Goal: Information Seeking & Learning: Learn about a topic

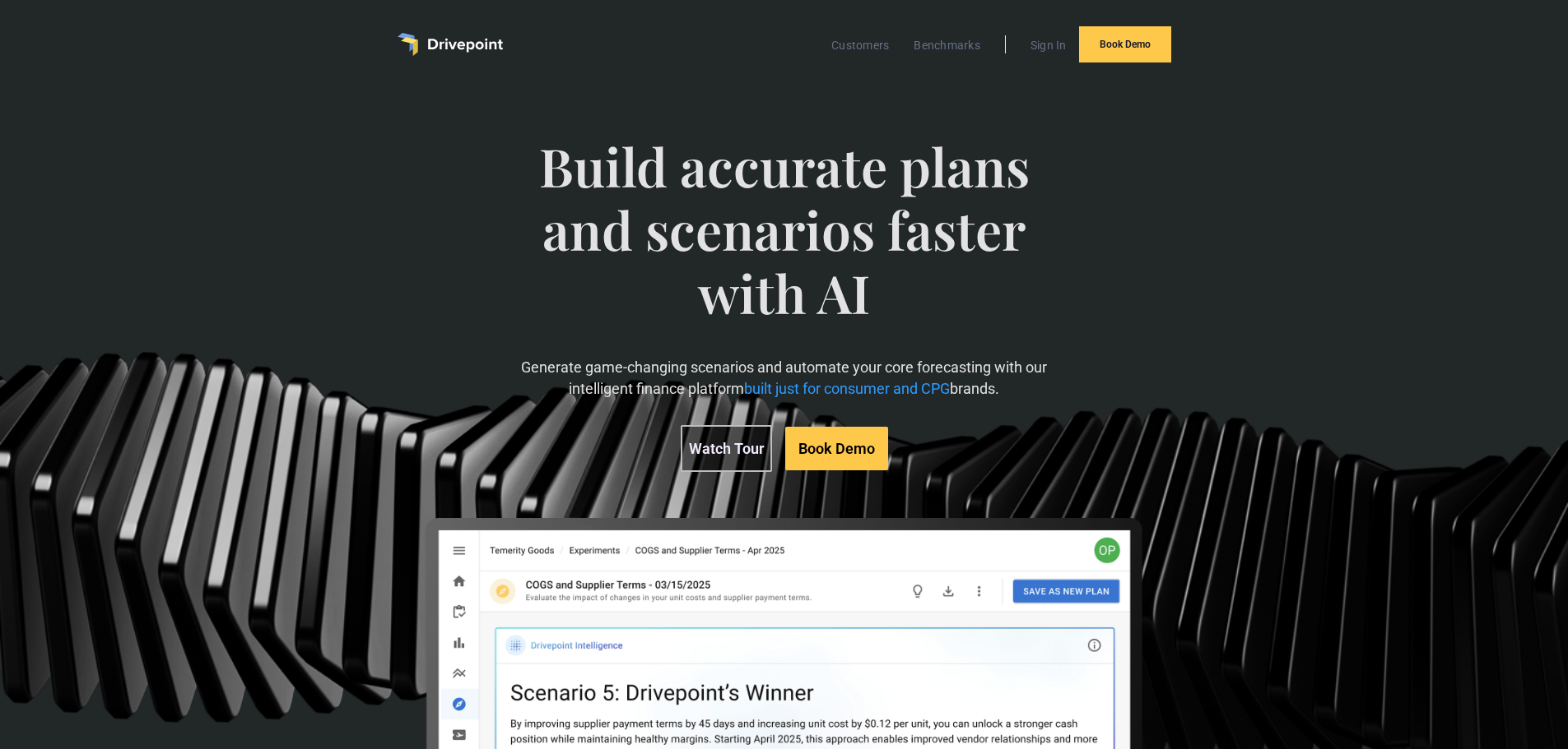
scroll to position [329, 0]
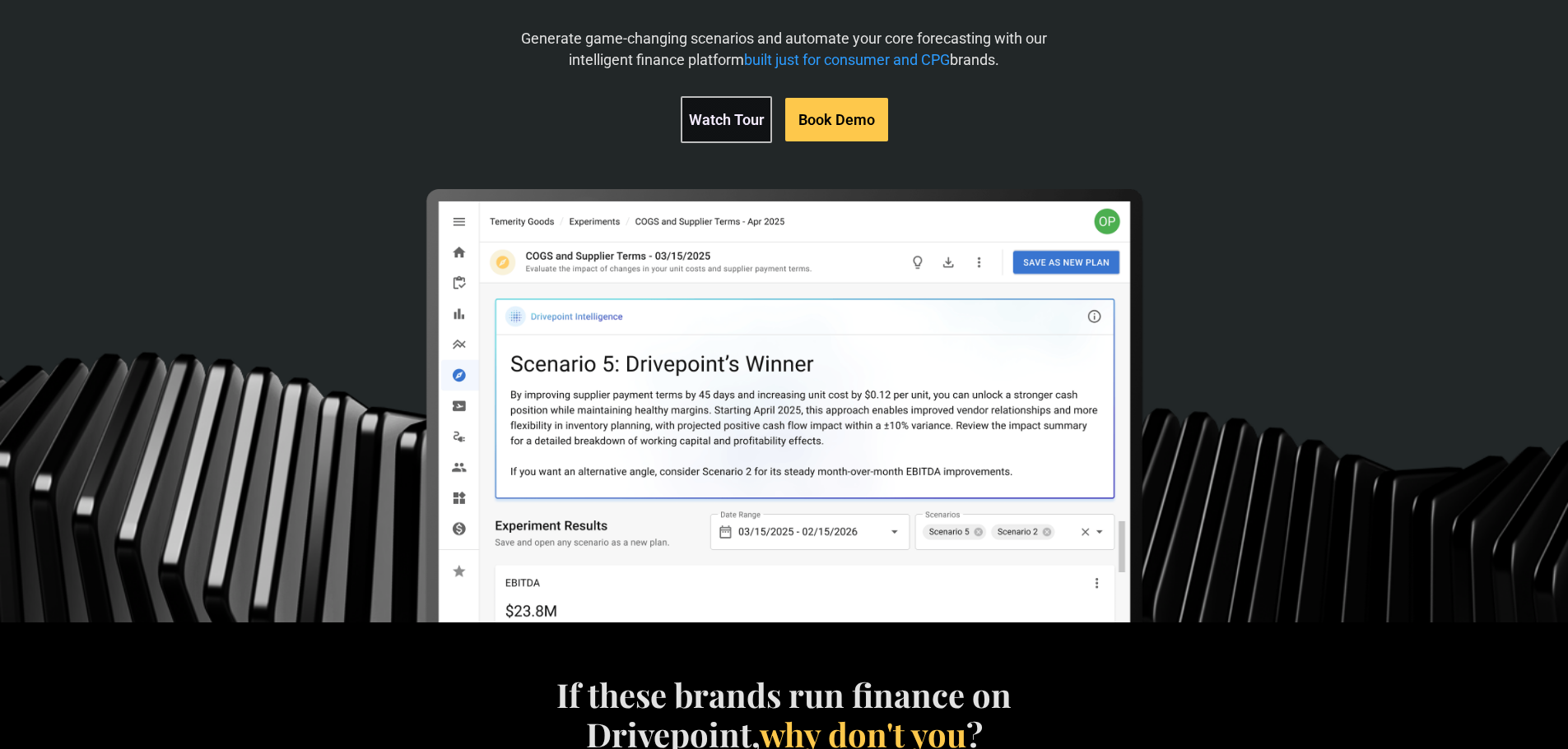
click at [729, 127] on link "Watch Tour" at bounding box center [726, 120] width 92 height 47
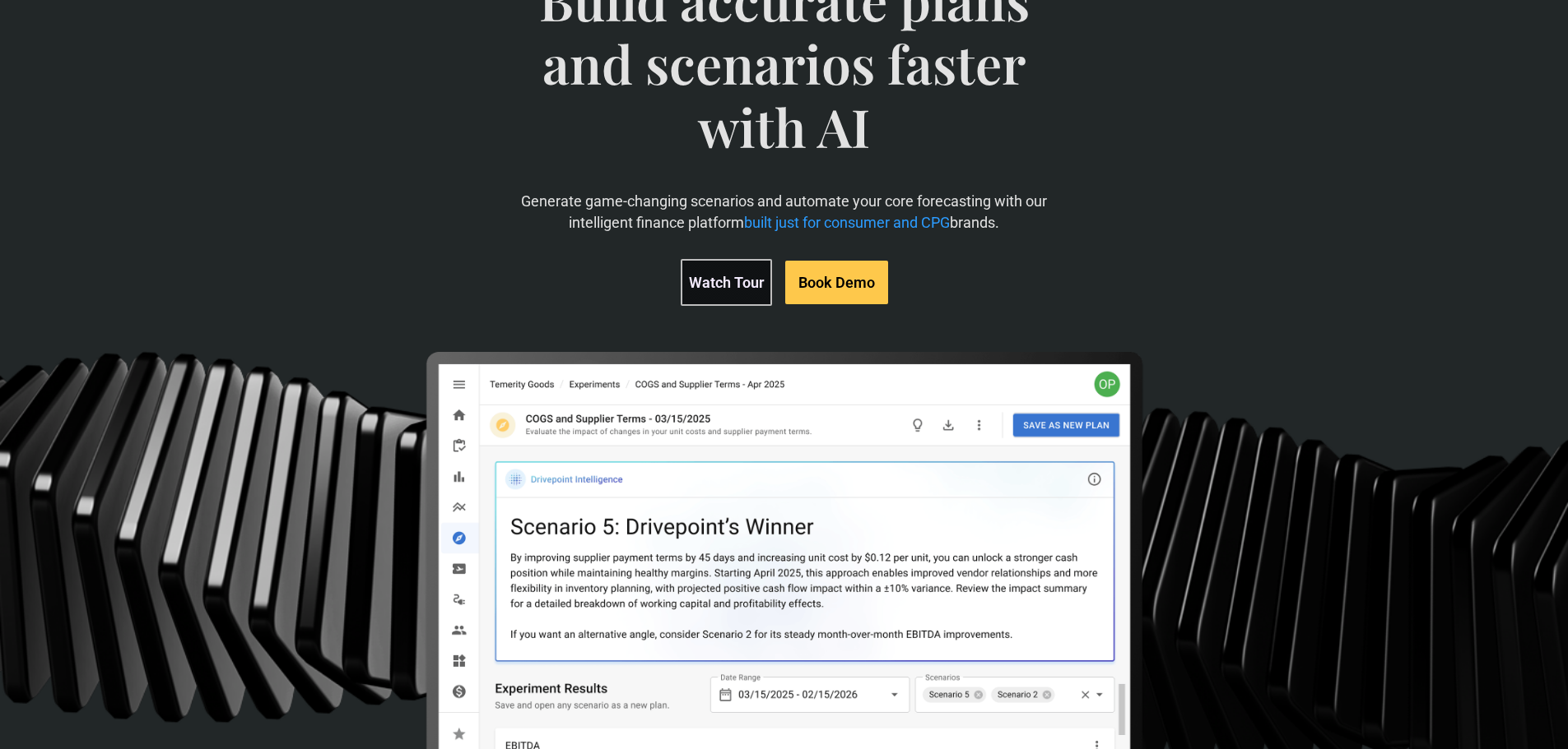
scroll to position [0, 0]
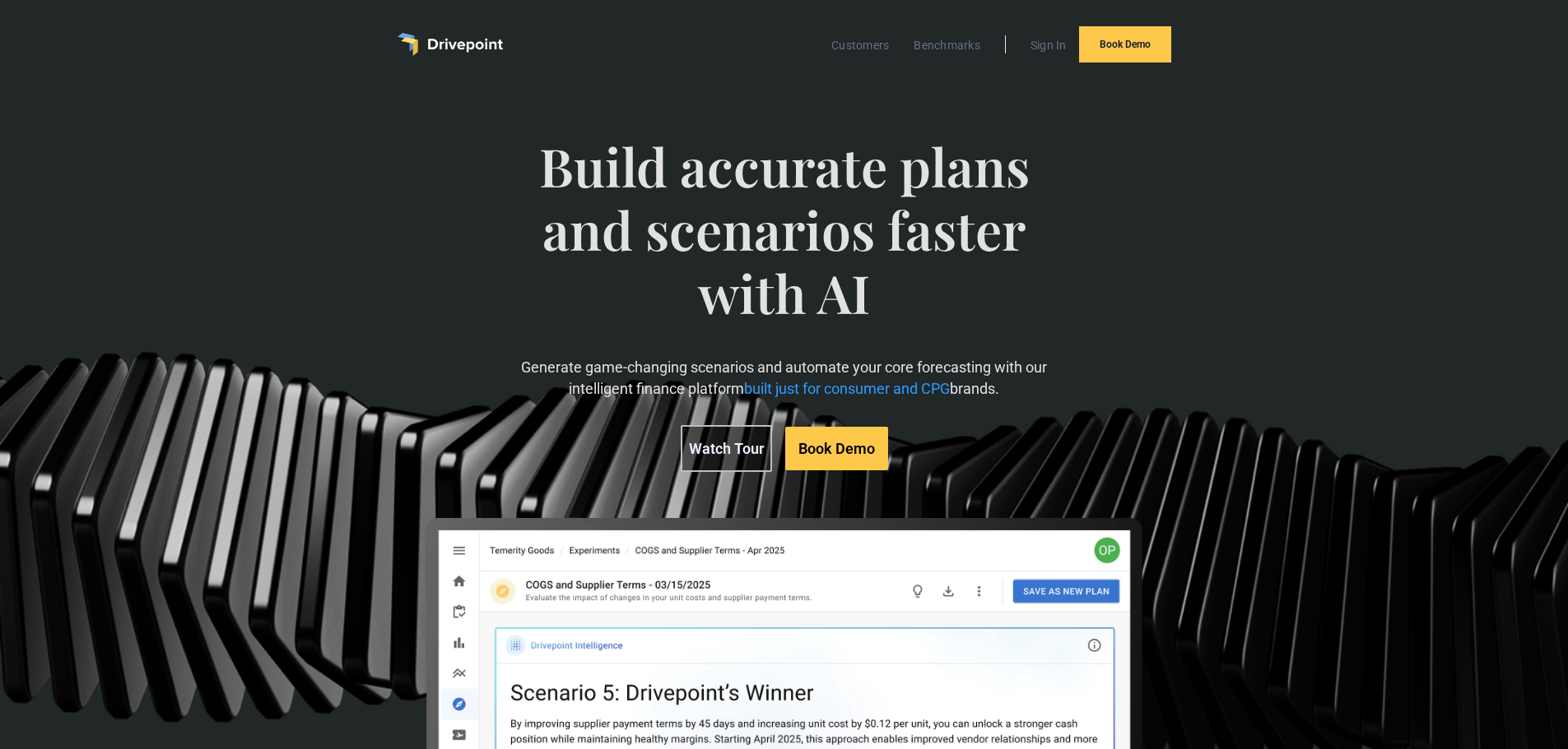
click at [453, 49] on img "home" at bounding box center [450, 43] width 106 height 23
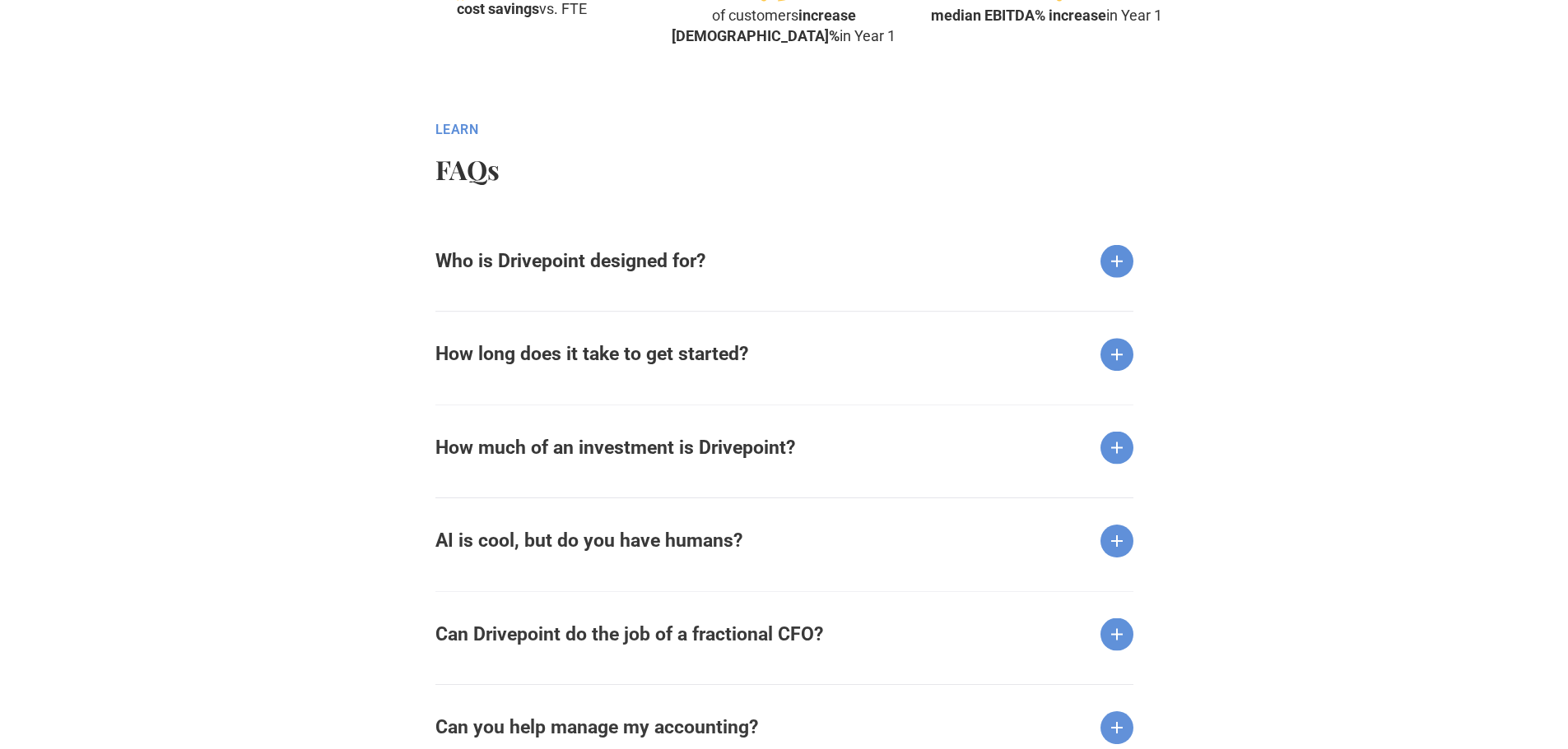
scroll to position [1645, 0]
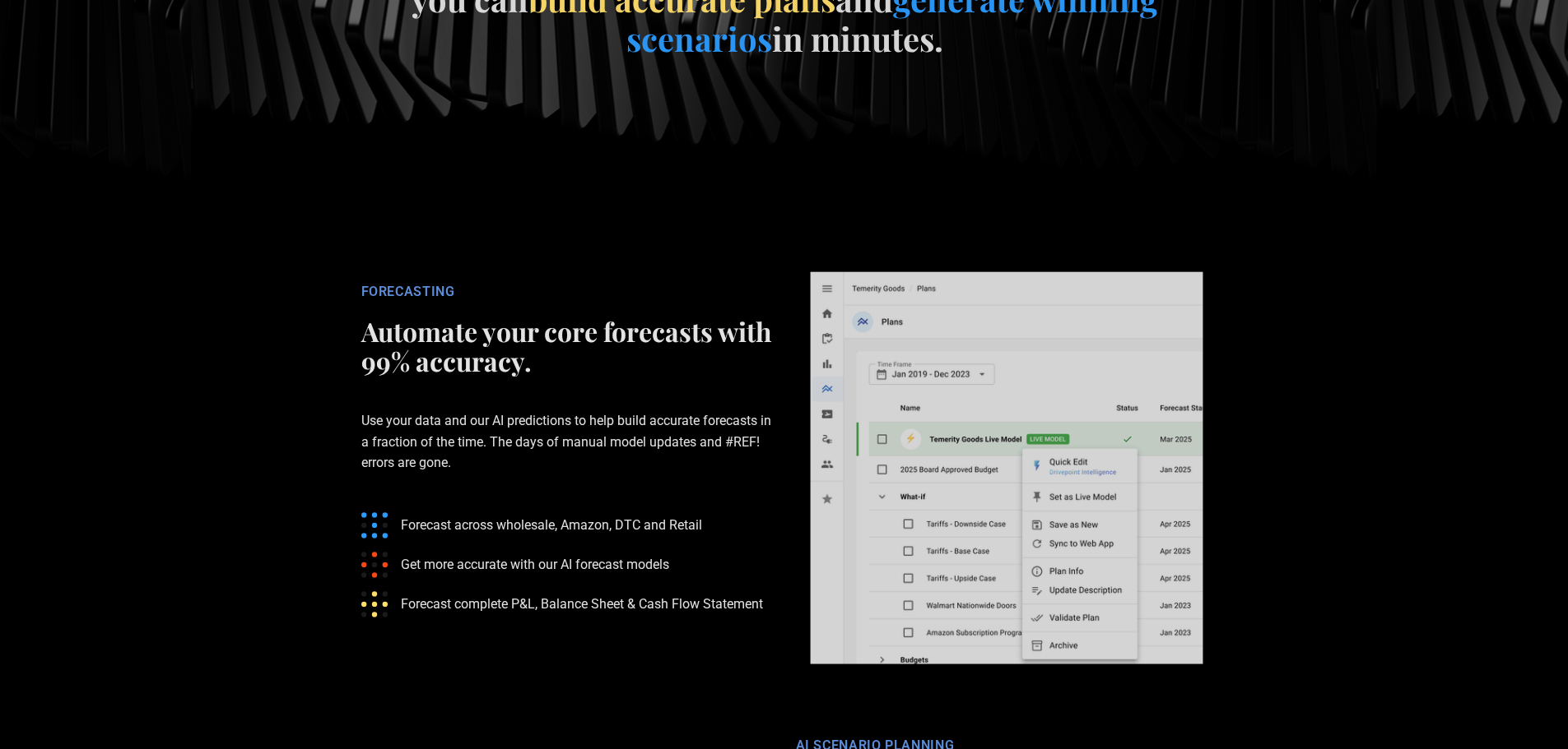
scroll to position [2551, 0]
